Goal: Check status: Check status

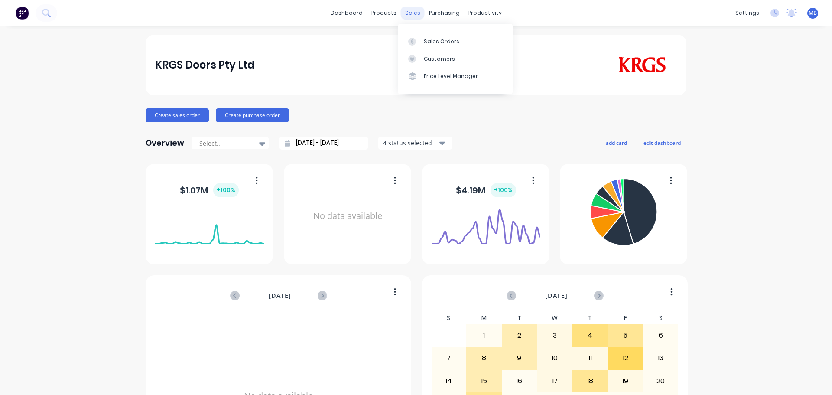
click at [416, 13] on div "sales" at bounding box center [413, 12] width 24 height 13
click at [420, 41] on div at bounding box center [414, 42] width 13 height 8
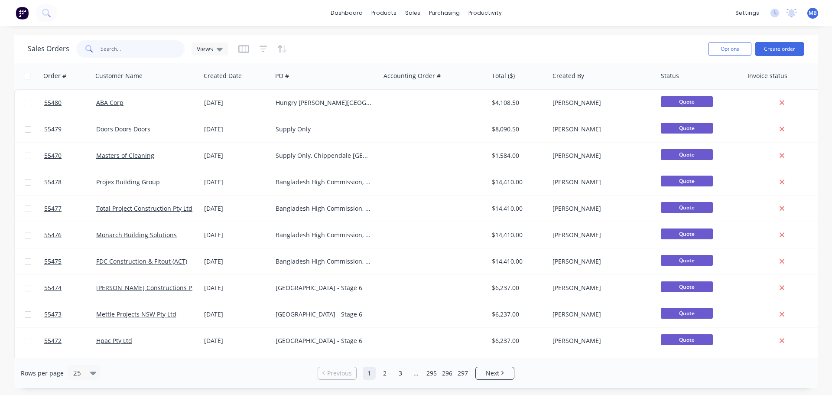
click at [101, 49] on input "text" at bounding box center [143, 48] width 84 height 17
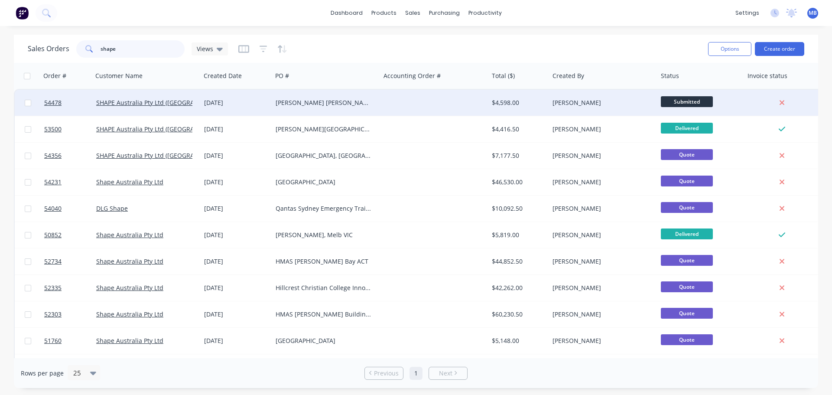
type input "shape"
click at [513, 102] on div "$4,598.00" at bounding box center [517, 102] width 51 height 9
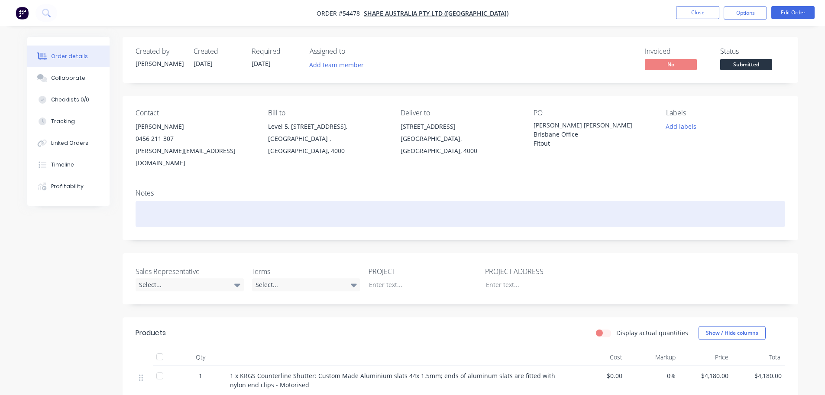
drag, startPoint x: 159, startPoint y: 149, endPoint x: 361, endPoint y: 194, distance: 207.2
click at [361, 201] on div at bounding box center [461, 214] width 650 height 26
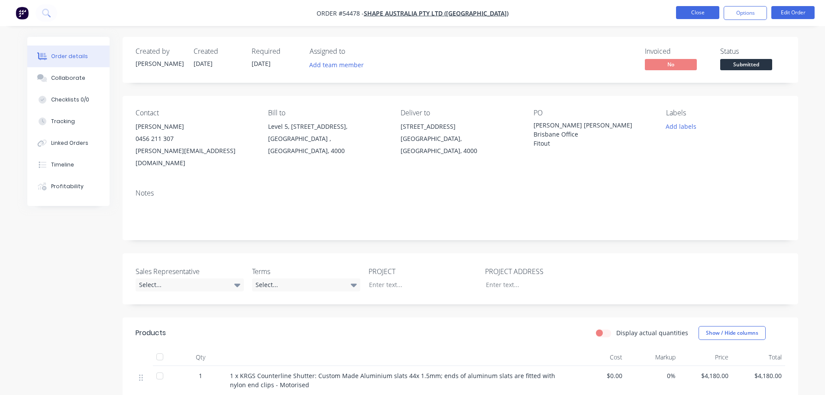
click at [681, 16] on button "Close" at bounding box center [697, 12] width 43 height 13
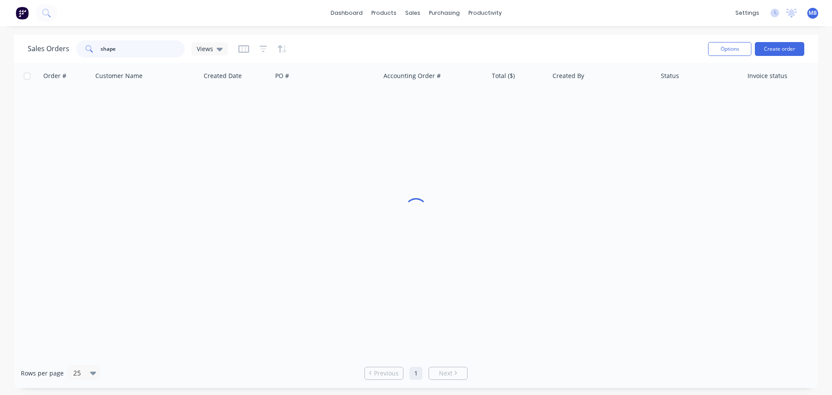
drag, startPoint x: 133, startPoint y: 53, endPoint x: 0, endPoint y: 12, distance: 138.8
click at [0, 26] on div "dashboard products sales purchasing productivity dashboard products Product Cat…" at bounding box center [416, 197] width 832 height 395
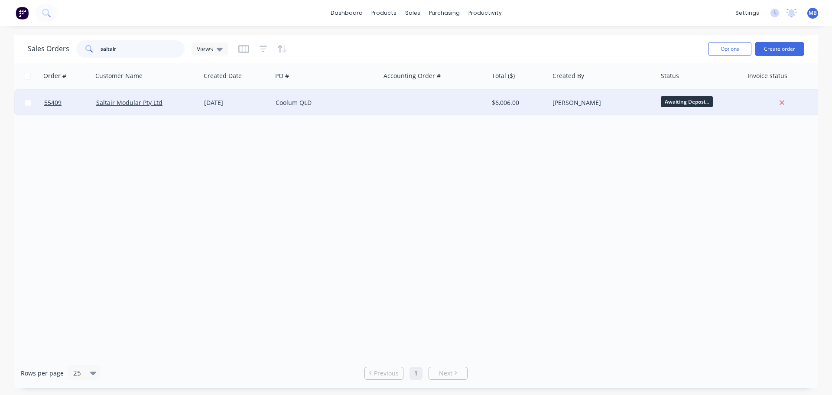
type input "saltair"
click at [422, 96] on div at bounding box center [434, 103] width 108 height 26
